Goal: Task Accomplishment & Management: Complete application form

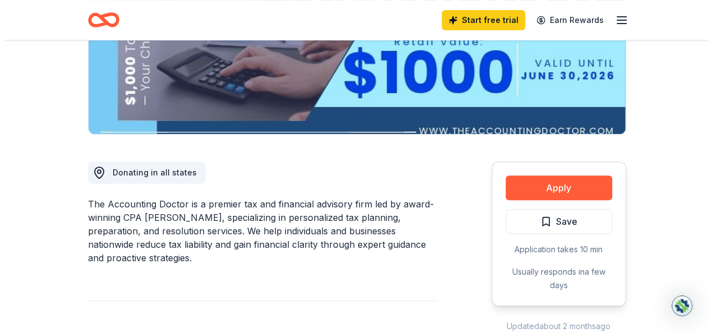
scroll to position [224, 0]
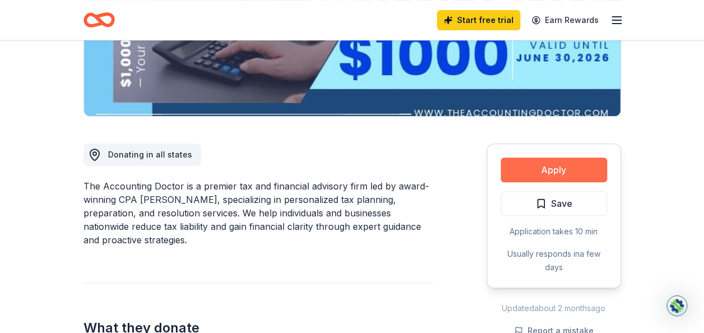
click at [538, 172] on button "Apply" at bounding box center [554, 169] width 106 height 25
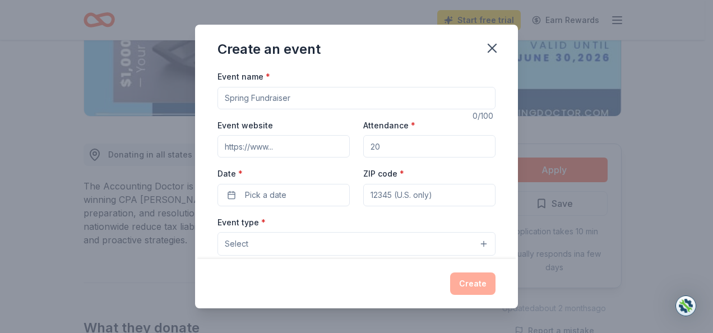
click at [254, 103] on input "Event name *" at bounding box center [356, 98] width 278 height 22
type input "DREF 2026 Scholarship High School Seniors"
click at [266, 152] on input "Event website" at bounding box center [283, 146] width 132 height 22
drag, startPoint x: 382, startPoint y: 147, endPoint x: 325, endPoint y: 152, distance: 57.4
click at [324, 152] on div "Event website Attendance * Date * Pick a date ZIP code *" at bounding box center [356, 162] width 278 height 88
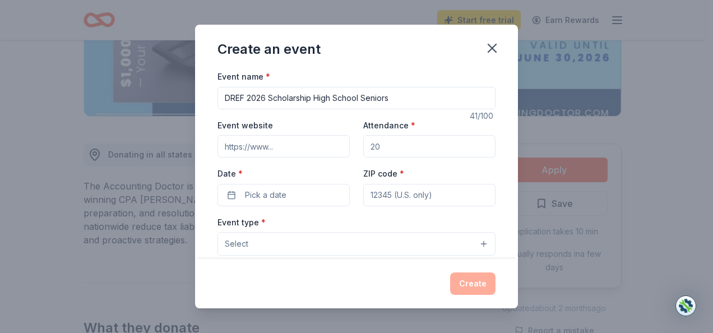
click at [387, 147] on input "Attendance *" at bounding box center [429, 146] width 132 height 22
type input "349"
click at [289, 195] on button "Pick a date" at bounding box center [283, 195] width 132 height 22
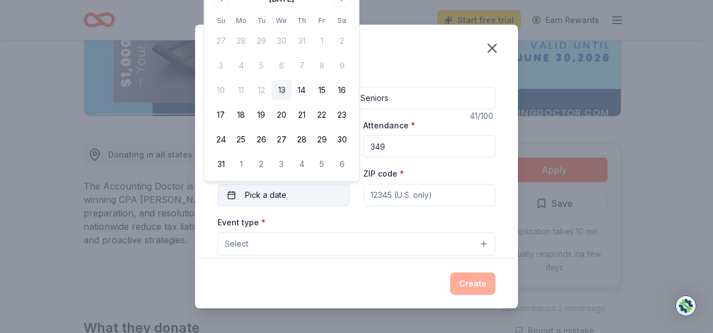
click at [270, 197] on span "Pick a date" at bounding box center [265, 194] width 41 height 13
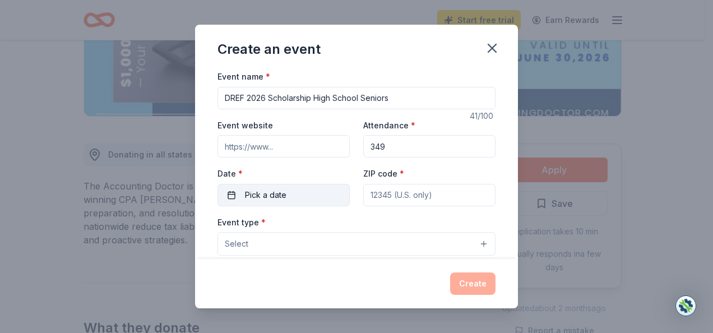
click at [255, 199] on span "Pick a date" at bounding box center [265, 194] width 41 height 13
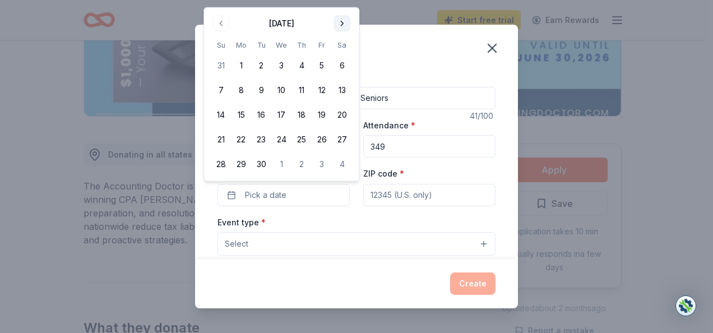
click at [338, 20] on button "Go to next month" at bounding box center [342, 24] width 16 height 16
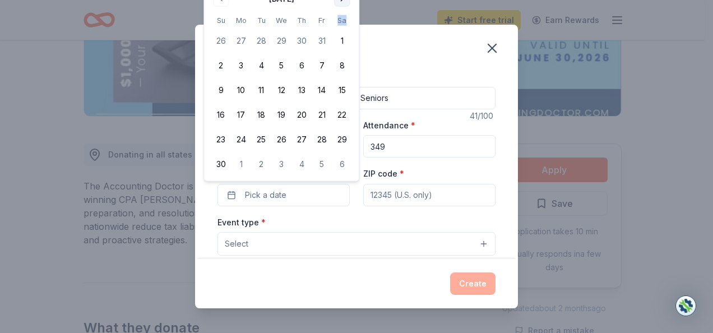
click at [338, 20] on th "Sa" at bounding box center [342, 21] width 20 height 12
click at [249, 194] on span "Pick a date" at bounding box center [265, 194] width 41 height 13
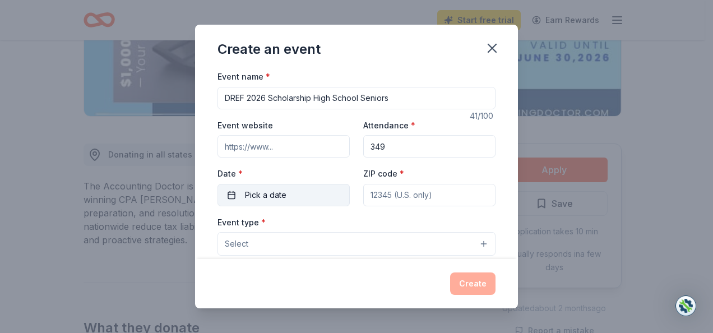
click at [227, 196] on button "Pick a date" at bounding box center [283, 195] width 132 height 22
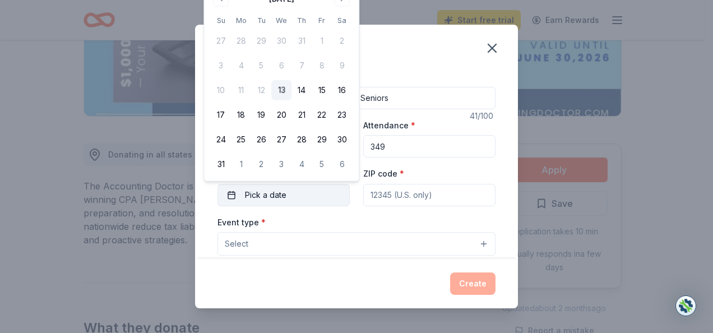
click at [227, 196] on button "Pick a date" at bounding box center [283, 195] width 132 height 22
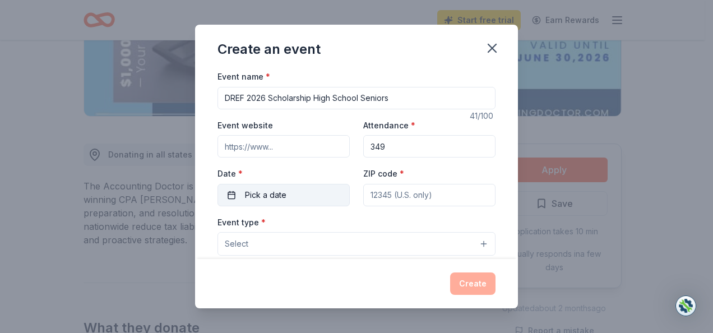
click at [227, 196] on button "Pick a date" at bounding box center [283, 195] width 132 height 22
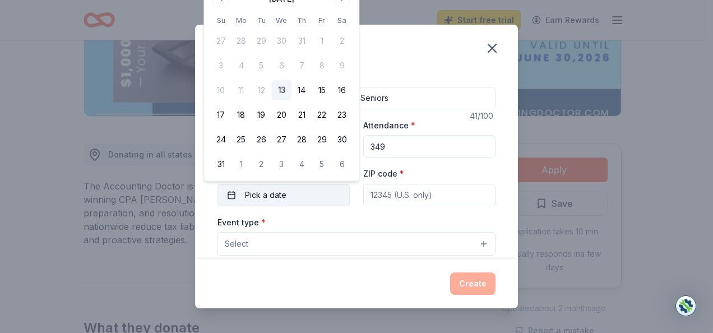
click at [287, 196] on button "Pick a date" at bounding box center [283, 195] width 132 height 22
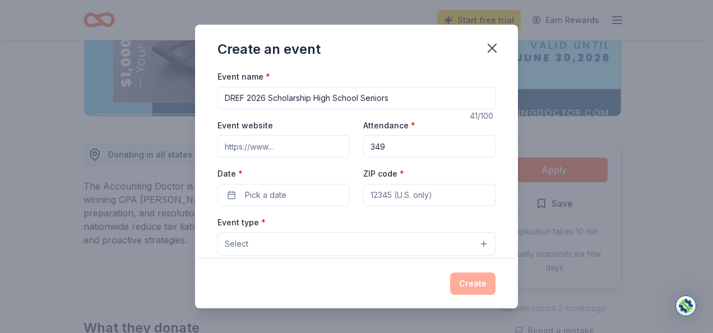
click at [411, 197] on input "ZIP code *" at bounding box center [429, 195] width 132 height 22
type input "95132"
click at [248, 196] on span "Pick a date" at bounding box center [265, 194] width 41 height 13
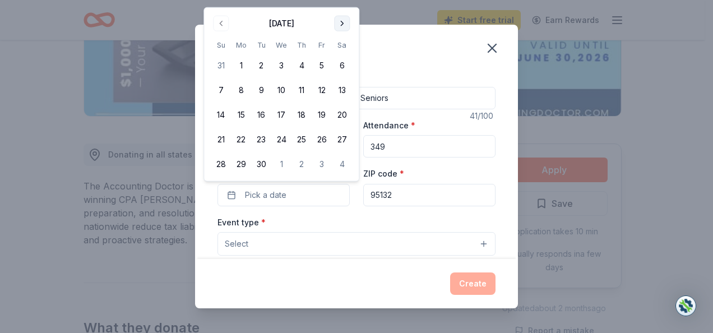
click at [343, 21] on button "Go to next month" at bounding box center [342, 24] width 16 height 16
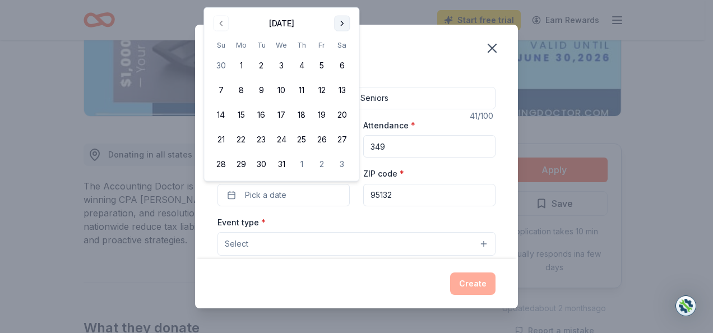
click at [341, 22] on button "Go to next month" at bounding box center [342, 24] width 16 height 16
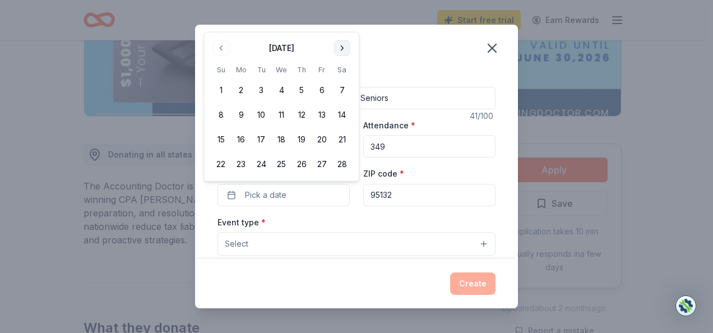
click at [342, 47] on button "Go to next month" at bounding box center [342, 48] width 16 height 16
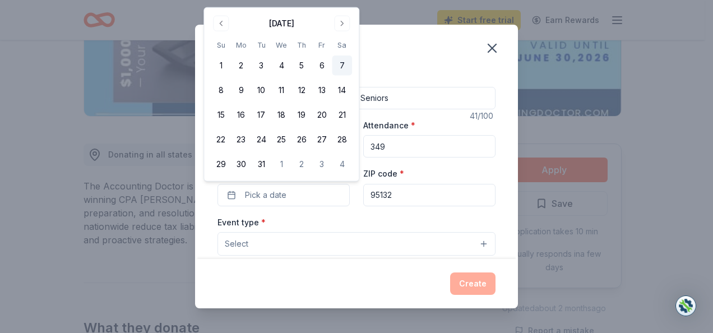
click at [342, 63] on button "7" at bounding box center [342, 65] width 20 height 20
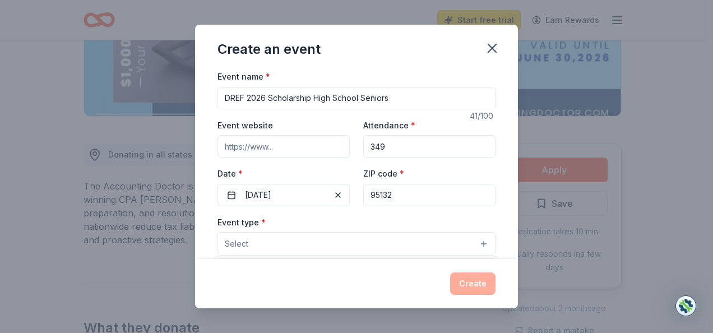
click at [272, 240] on button "Select" at bounding box center [356, 244] width 278 height 24
click at [245, 246] on span "Select" at bounding box center [237, 243] width 24 height 13
click at [475, 244] on button "Select" at bounding box center [356, 244] width 278 height 24
click at [248, 244] on button "Select" at bounding box center [356, 244] width 278 height 24
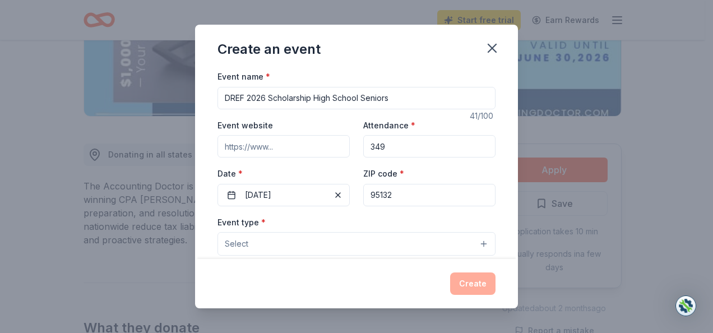
click at [239, 248] on span "Select" at bounding box center [237, 243] width 24 height 13
click at [239, 247] on span "Select" at bounding box center [237, 243] width 24 height 13
click at [239, 244] on span "Select" at bounding box center [237, 243] width 24 height 13
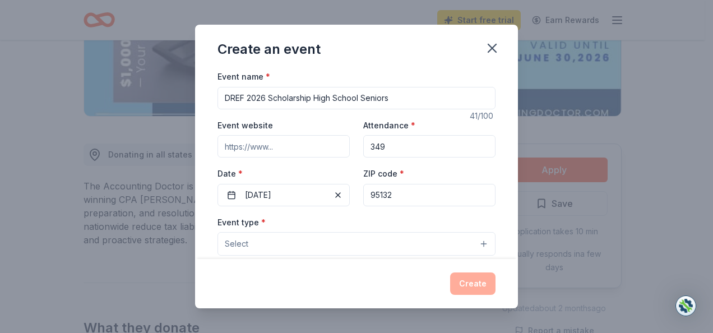
click at [239, 244] on span "Select" at bounding box center [237, 243] width 24 height 13
click at [474, 243] on button "Select" at bounding box center [356, 244] width 278 height 24
click at [248, 246] on button "Select" at bounding box center [356, 244] width 278 height 24
click at [253, 221] on label "Event type *" at bounding box center [241, 222] width 48 height 11
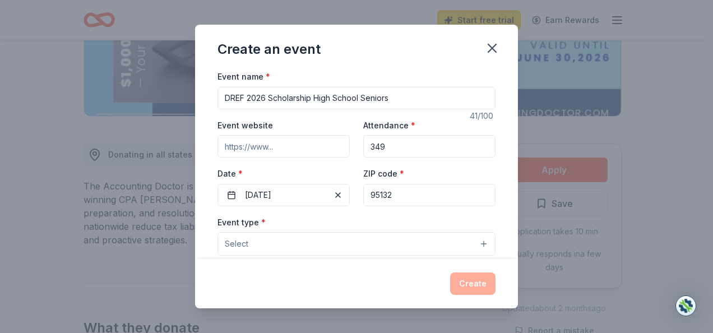
click at [253, 221] on label "Event type *" at bounding box center [241, 222] width 48 height 11
click at [244, 241] on span "Select" at bounding box center [237, 243] width 24 height 13
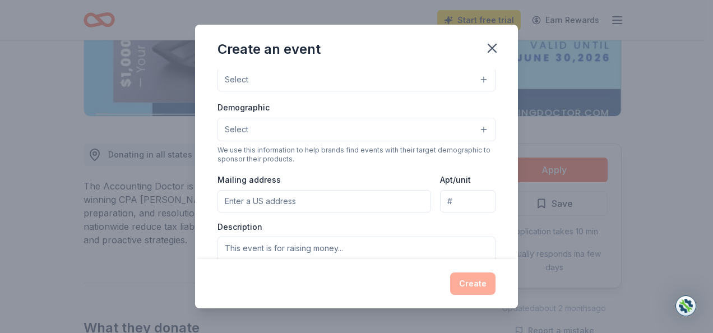
scroll to position [169, 0]
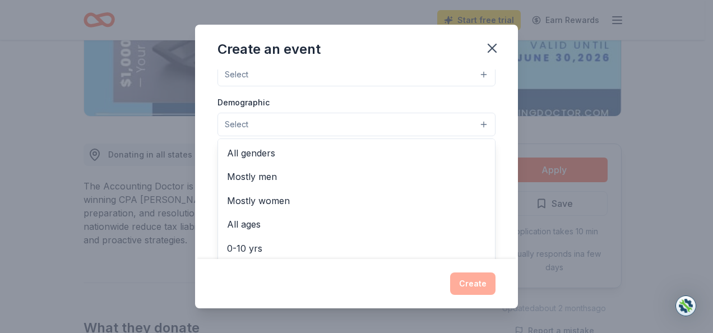
click at [230, 127] on span "Select" at bounding box center [237, 124] width 24 height 13
click at [472, 123] on button "Select" at bounding box center [356, 125] width 278 height 24
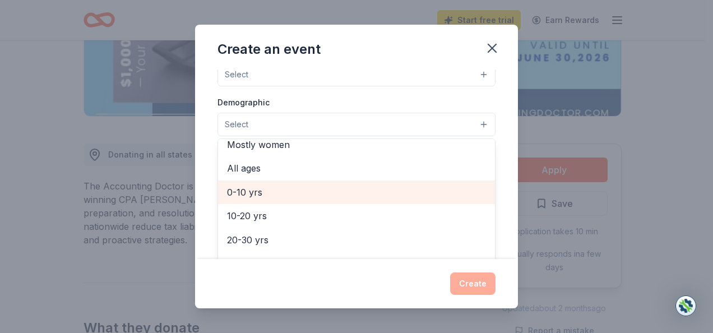
scroll to position [0, 0]
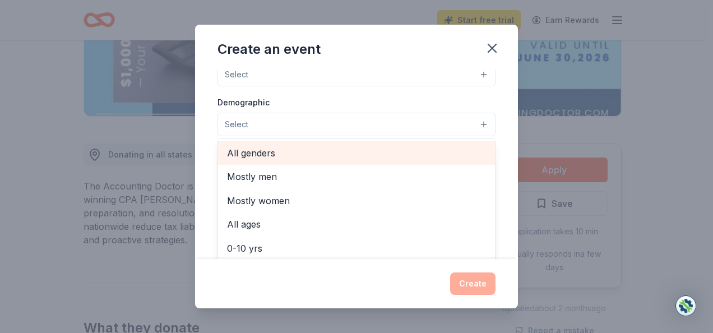
click at [289, 150] on span "All genders" at bounding box center [356, 153] width 259 height 15
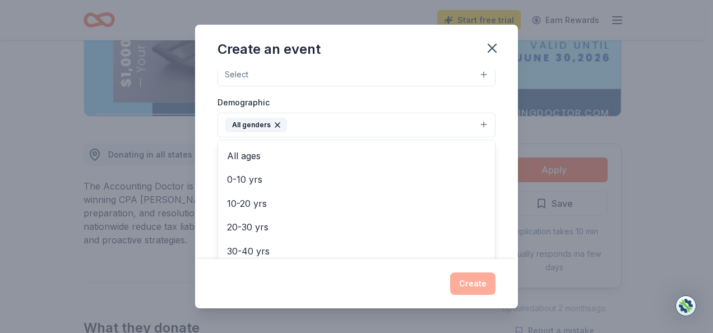
scroll to position [42, 0]
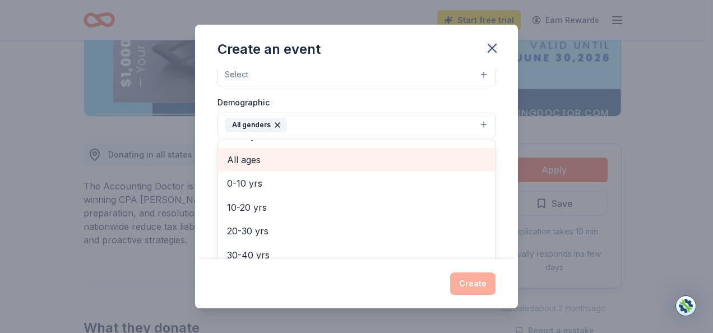
click at [254, 156] on span "All ages" at bounding box center [356, 159] width 259 height 15
click at [254, 156] on span "0-10 yrs" at bounding box center [356, 159] width 259 height 15
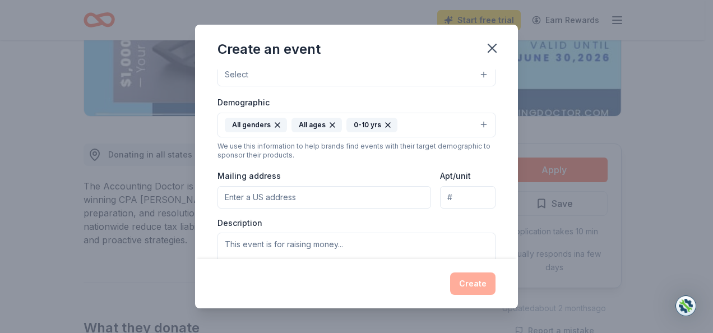
click at [385, 125] on icon "button" at bounding box center [387, 125] width 4 height 4
click at [287, 195] on input "Mailing address" at bounding box center [323, 197] width 213 height 22
type input "1658 QUEENS CROSSING DR"
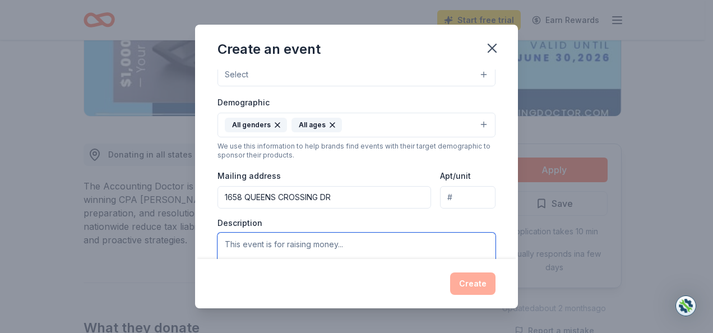
click at [323, 245] on textarea at bounding box center [356, 257] width 278 height 50
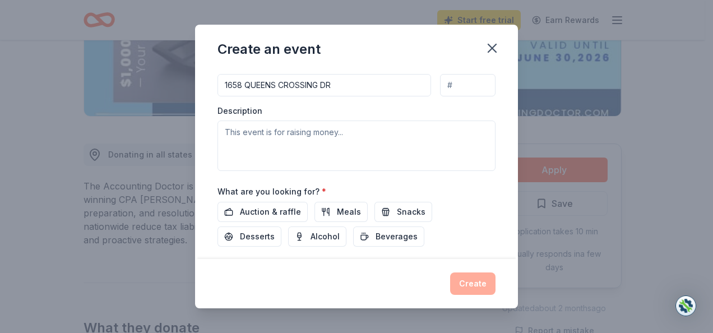
scroll to position [326, 0]
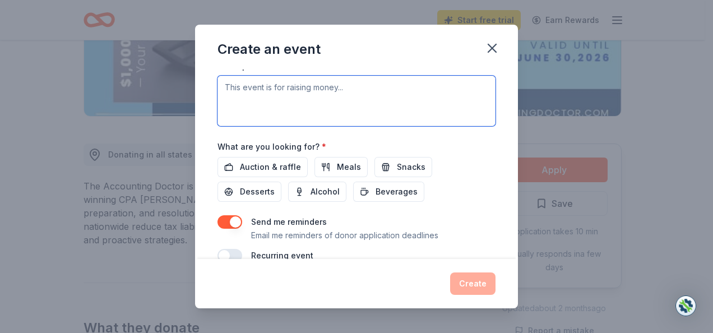
click at [258, 92] on textarea at bounding box center [356, 101] width 278 height 50
click at [382, 85] on textarea "Raising money to distribute scholarships to seniors attending college Fall 2026" at bounding box center [356, 101] width 278 height 50
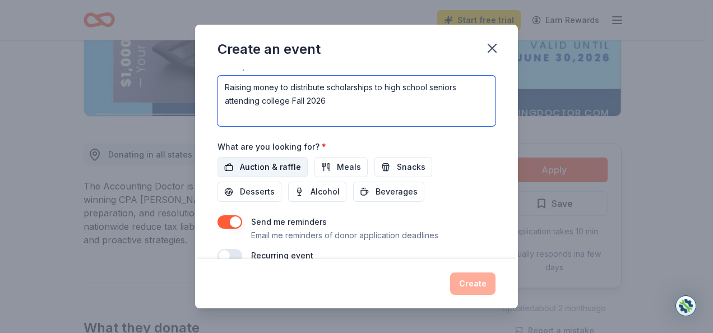
type textarea "Raising money to distribute scholarships to high school seniors attending colle…"
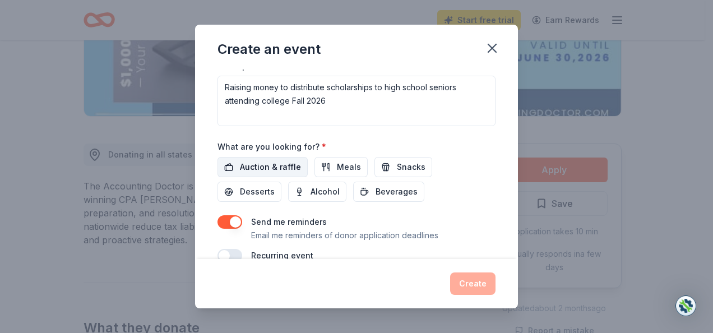
click at [259, 165] on span "Auction & raffle" at bounding box center [270, 166] width 61 height 13
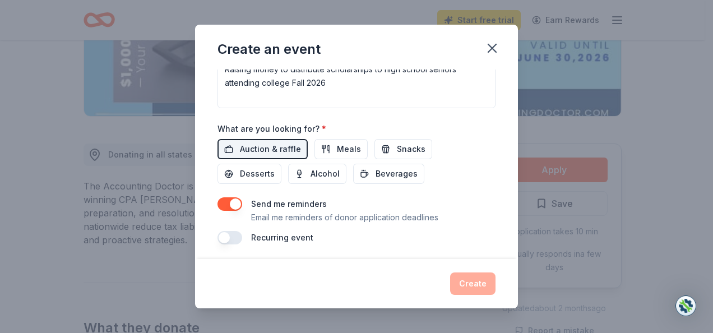
click at [235, 235] on button "button" at bounding box center [229, 237] width 25 height 13
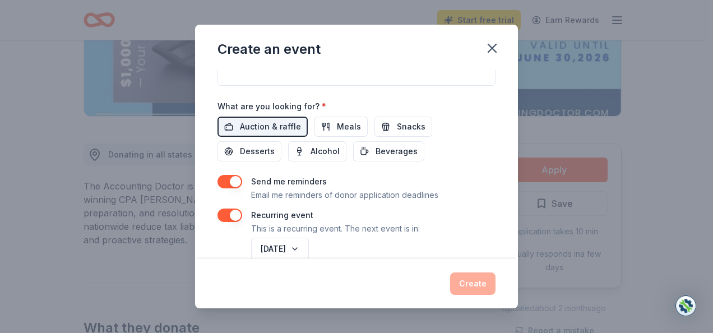
scroll to position [384, 0]
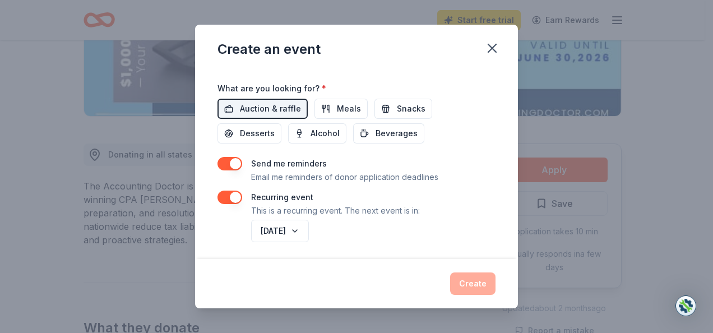
click at [464, 283] on div "Create" at bounding box center [356, 283] width 278 height 22
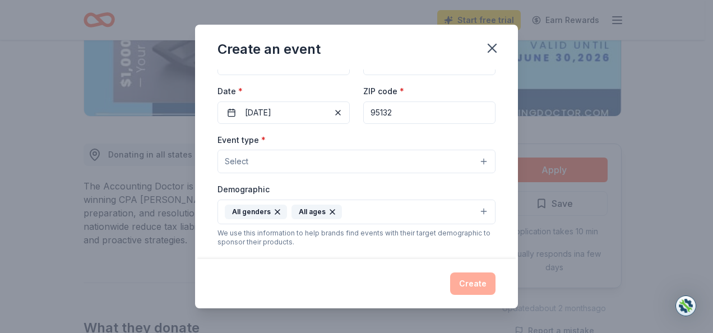
scroll to position [80, 0]
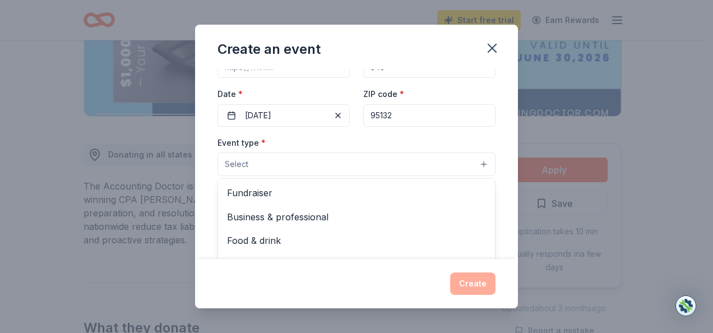
click at [393, 166] on button "Select" at bounding box center [356, 164] width 278 height 24
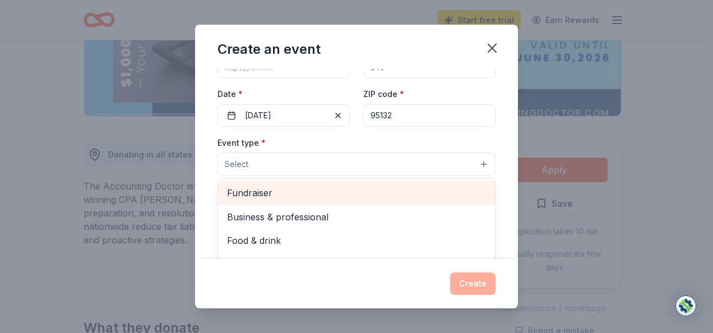
click at [243, 193] on span "Fundraiser" at bounding box center [356, 192] width 259 height 15
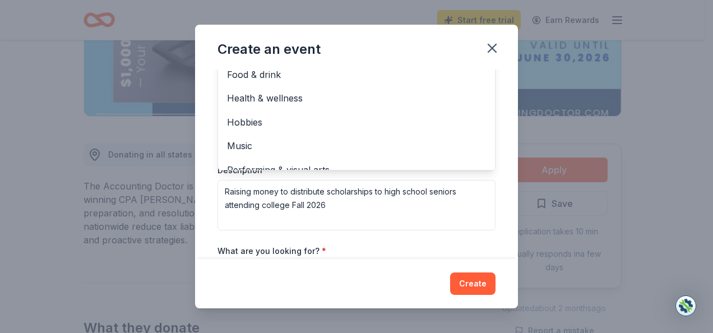
scroll to position [385, 0]
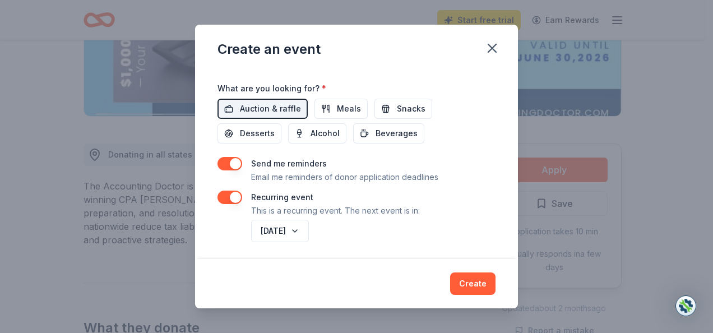
click at [473, 290] on div "Create an event Event name * DREF 2026 Scholarship High School Seniors 41 /100 …" at bounding box center [356, 166] width 323 height 283
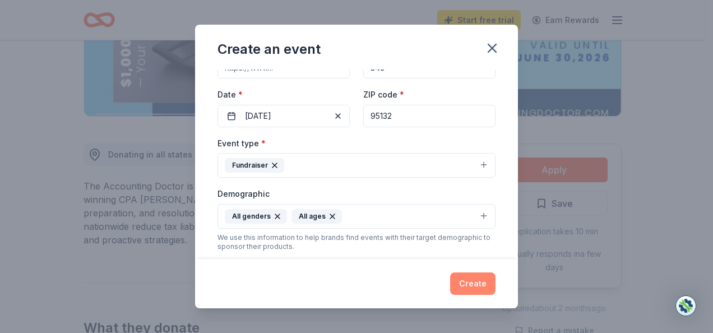
click at [473, 286] on button "Create" at bounding box center [472, 283] width 45 height 22
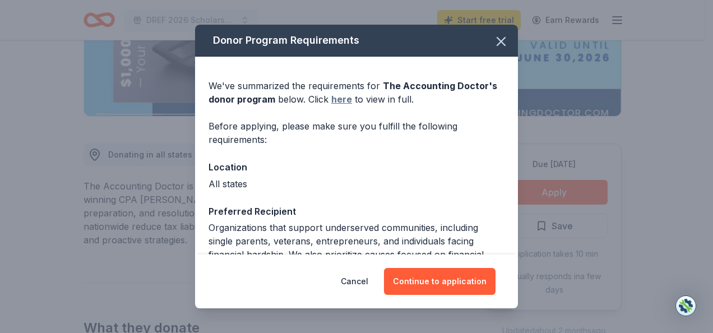
click at [345, 98] on link "here" at bounding box center [341, 98] width 21 height 13
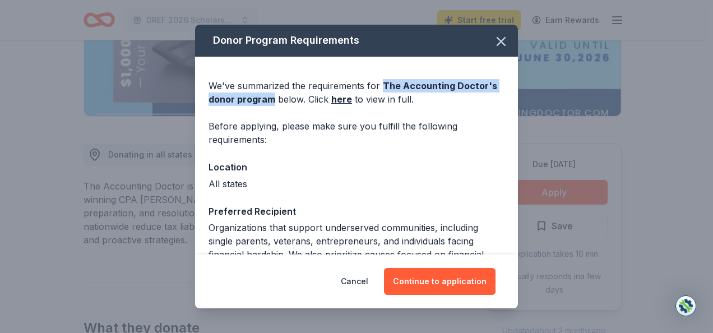
drag, startPoint x: 380, startPoint y: 84, endPoint x: 274, endPoint y: 105, distance: 107.9
click at [274, 105] on div "We've summarized the requirements for The Accounting Doctor 's donor program be…" at bounding box center [356, 92] width 296 height 27
copy span "The Accounting Doctor 's donor program"
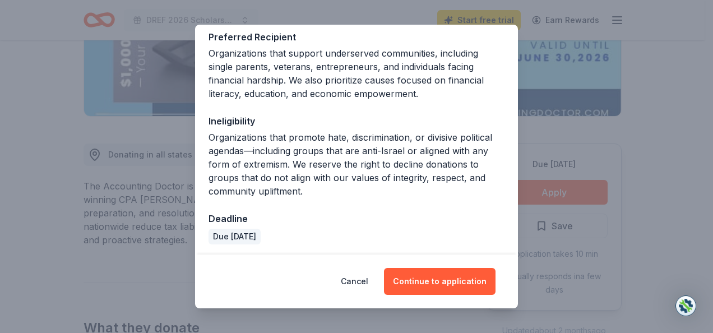
scroll to position [177, 0]
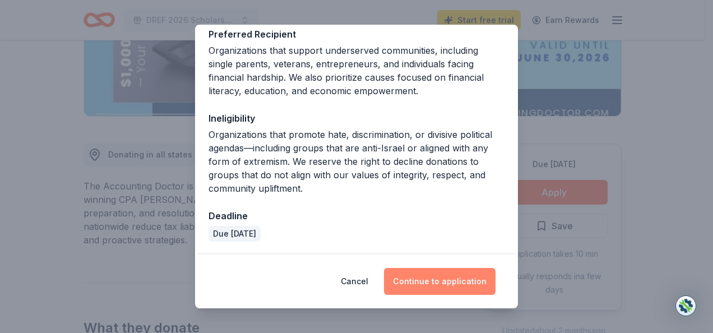
click at [416, 276] on button "Continue to application" at bounding box center [439, 281] width 111 height 27
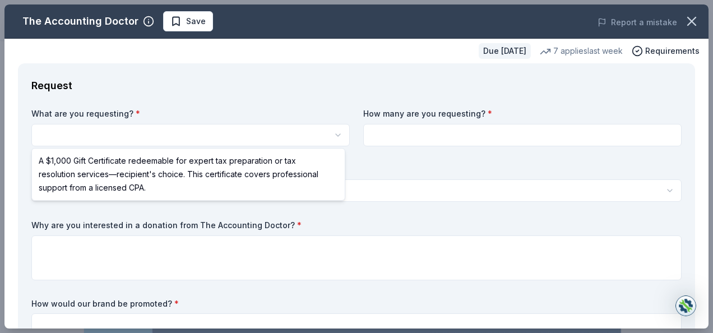
scroll to position [0, 0]
click at [172, 138] on html "DREF 2026 Scholarship High School Seniors Save Apply Due [DATE] Share The Accou…" at bounding box center [356, 166] width 713 height 333
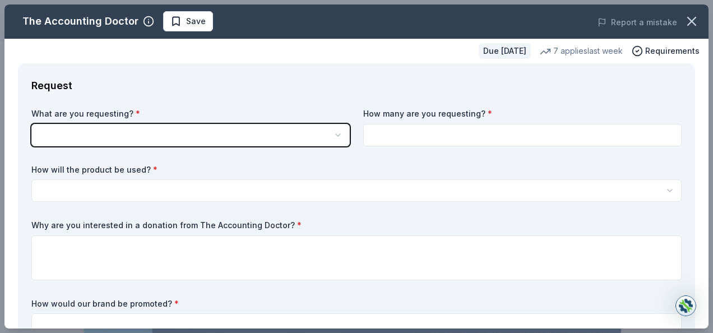
drag, startPoint x: 705, startPoint y: 59, endPoint x: 457, endPoint y: 55, distance: 247.7
click at [704, 18] on html "DREF 2026 Scholarship High School Seniors Save Apply Due [DATE] Share The Accou…" at bounding box center [356, 166] width 713 height 333
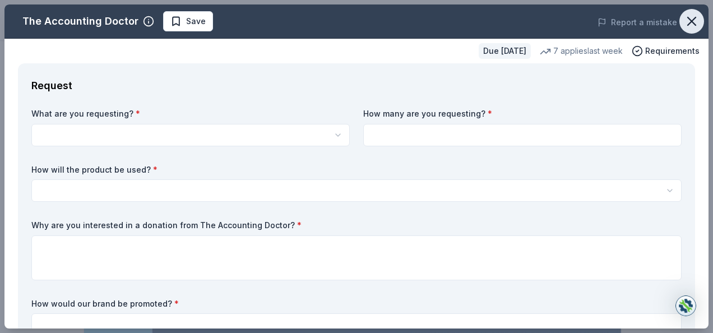
click at [688, 22] on icon "button" at bounding box center [691, 21] width 16 height 16
